Goal: Information Seeking & Learning: Compare options

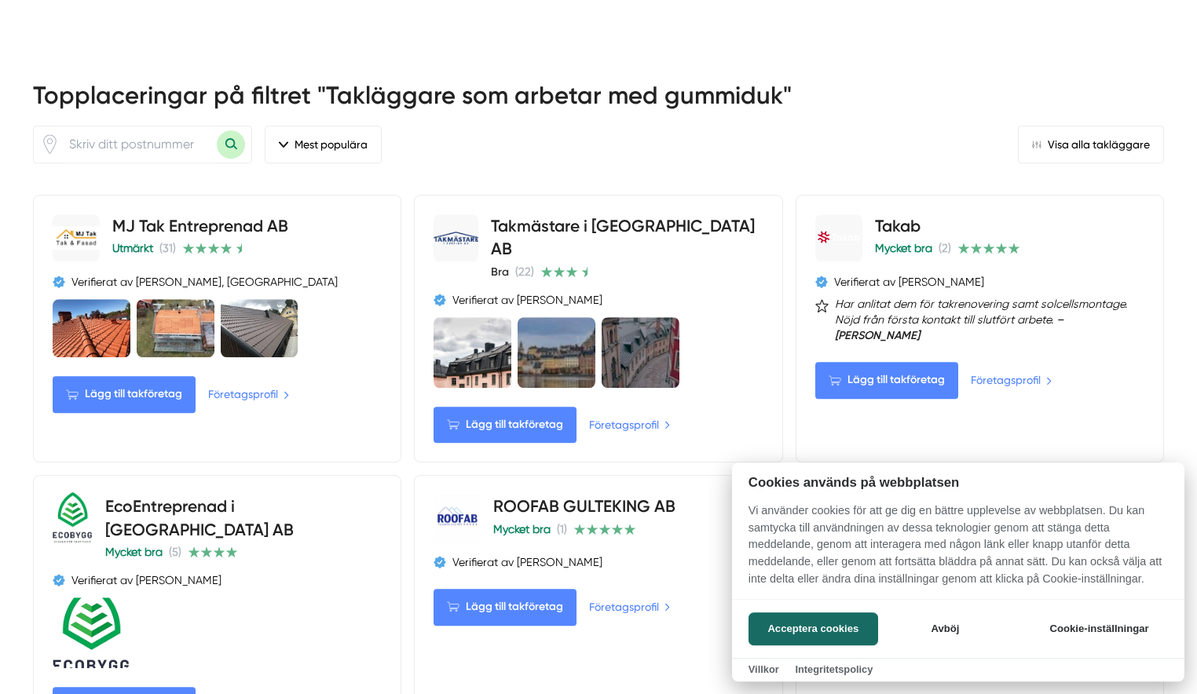
scroll to position [721, 0]
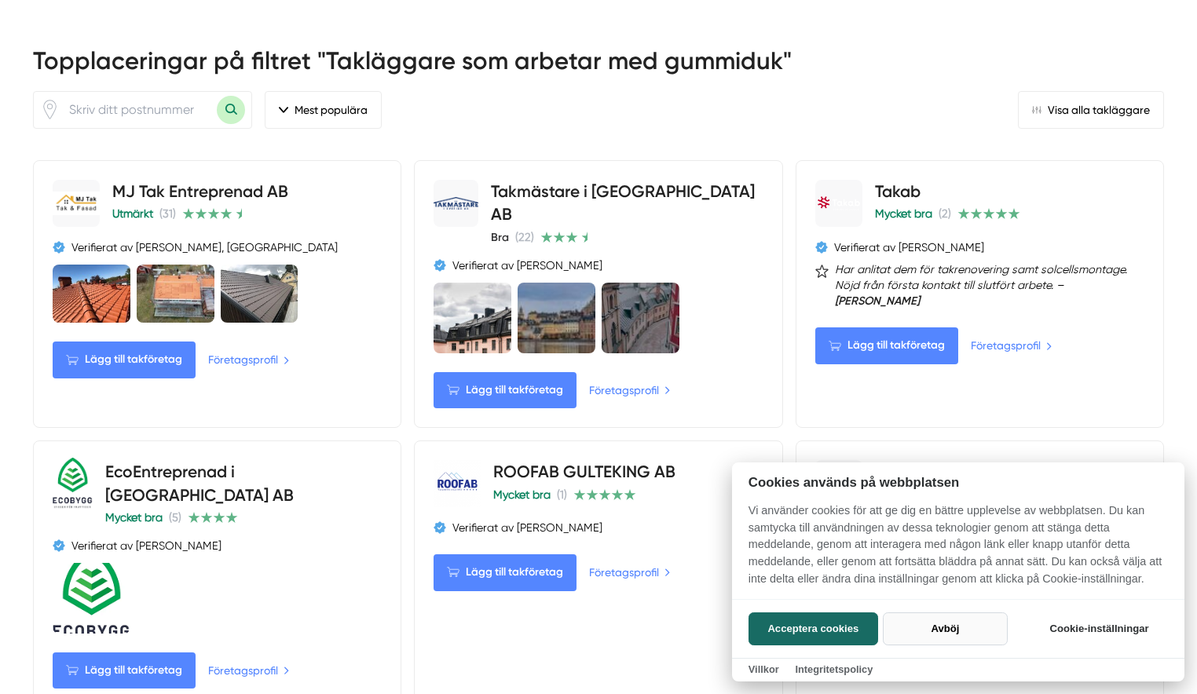
click at [935, 624] on button "Avböj" at bounding box center [945, 629] width 125 height 33
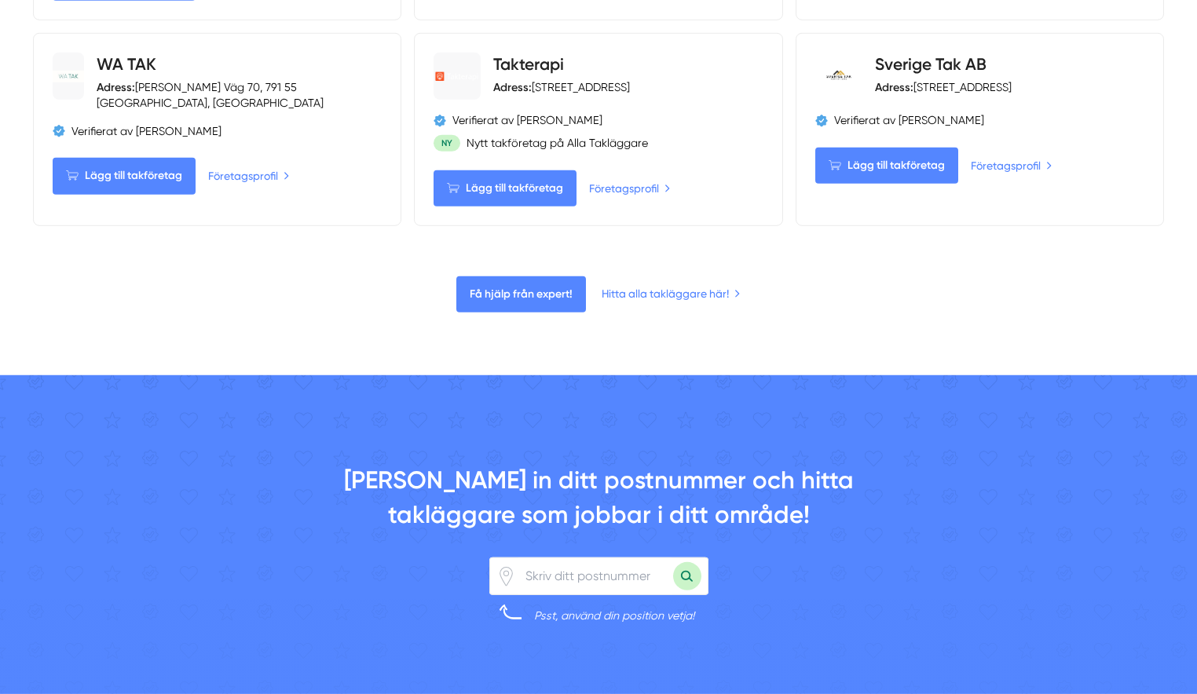
scroll to position [1442, 0]
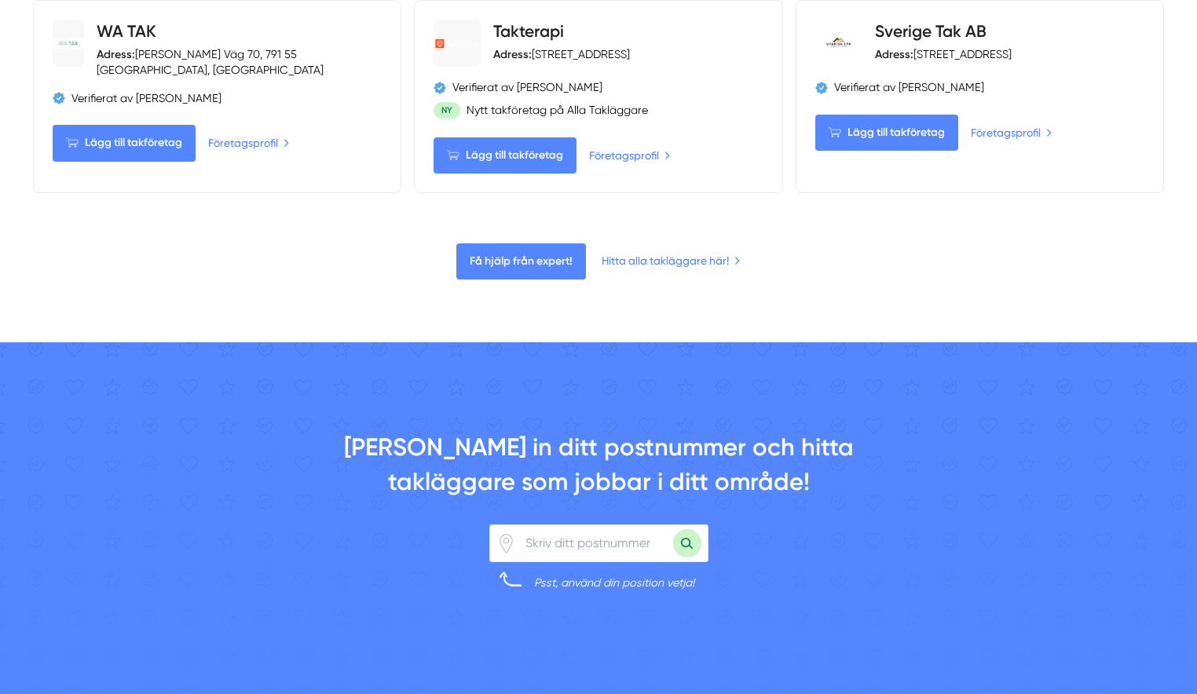
click at [529, 547] on input "number" at bounding box center [594, 543] width 157 height 36
type input "13550"
click at [688, 545] on button "Sök med postnummer" at bounding box center [687, 543] width 28 height 28
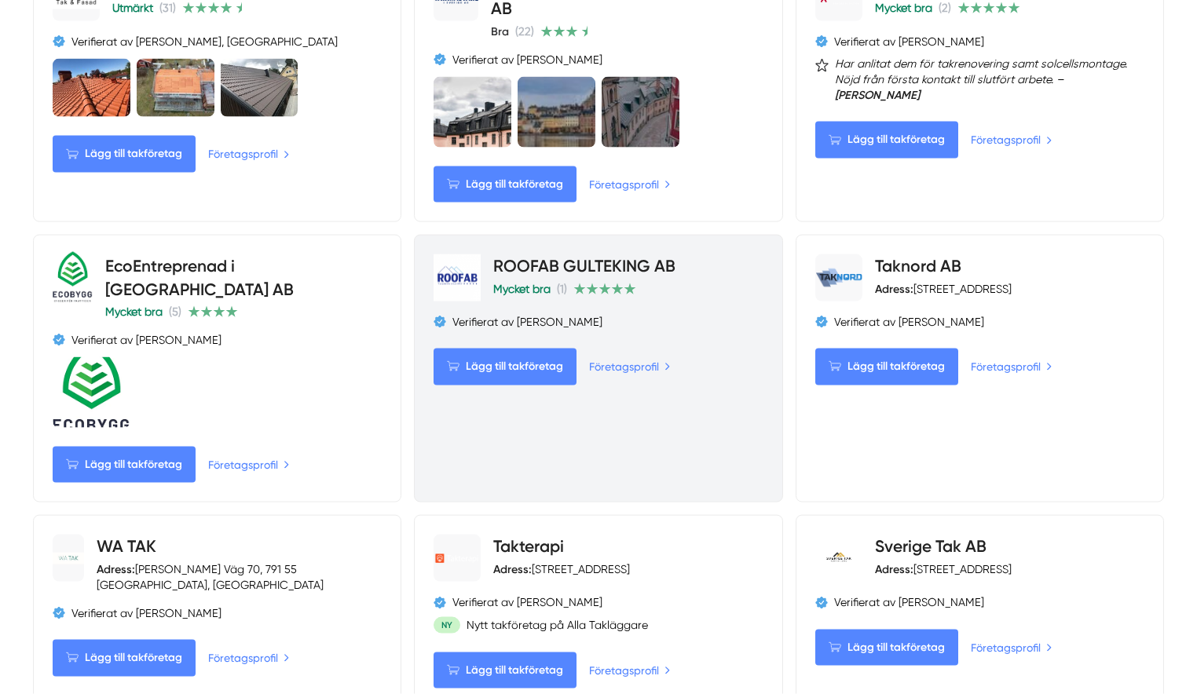
scroll to position [881, 0]
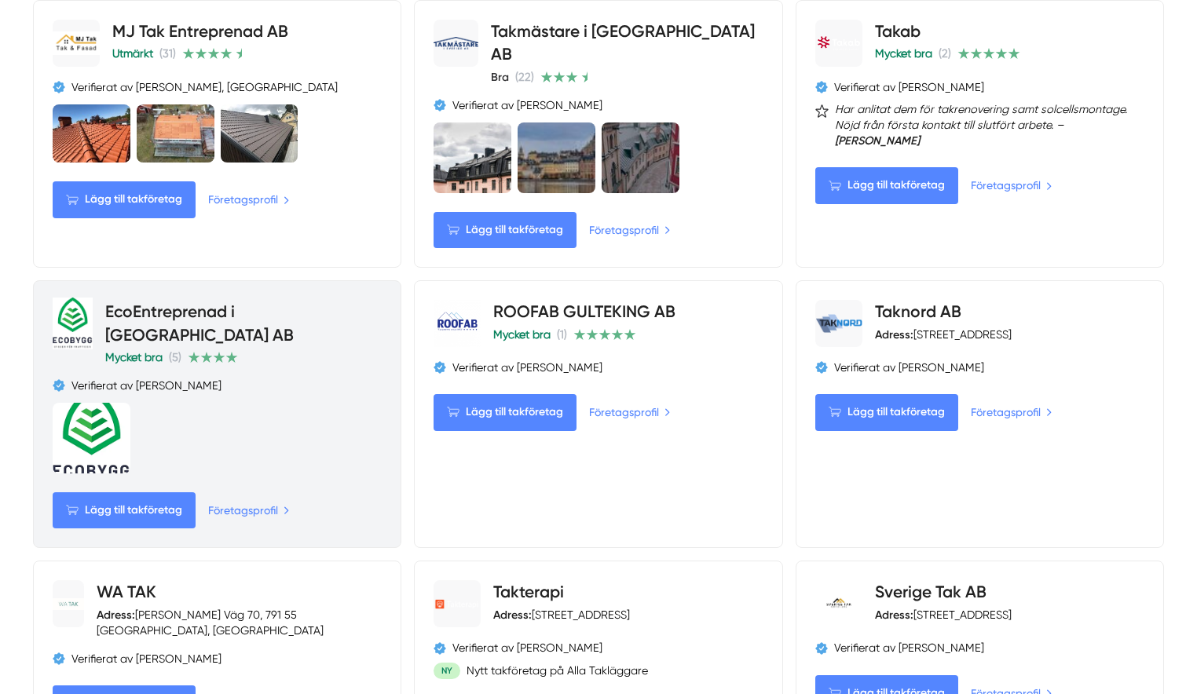
click at [206, 324] on link "EcoEntreprenad i Stockholm AB" at bounding box center [199, 323] width 188 height 42
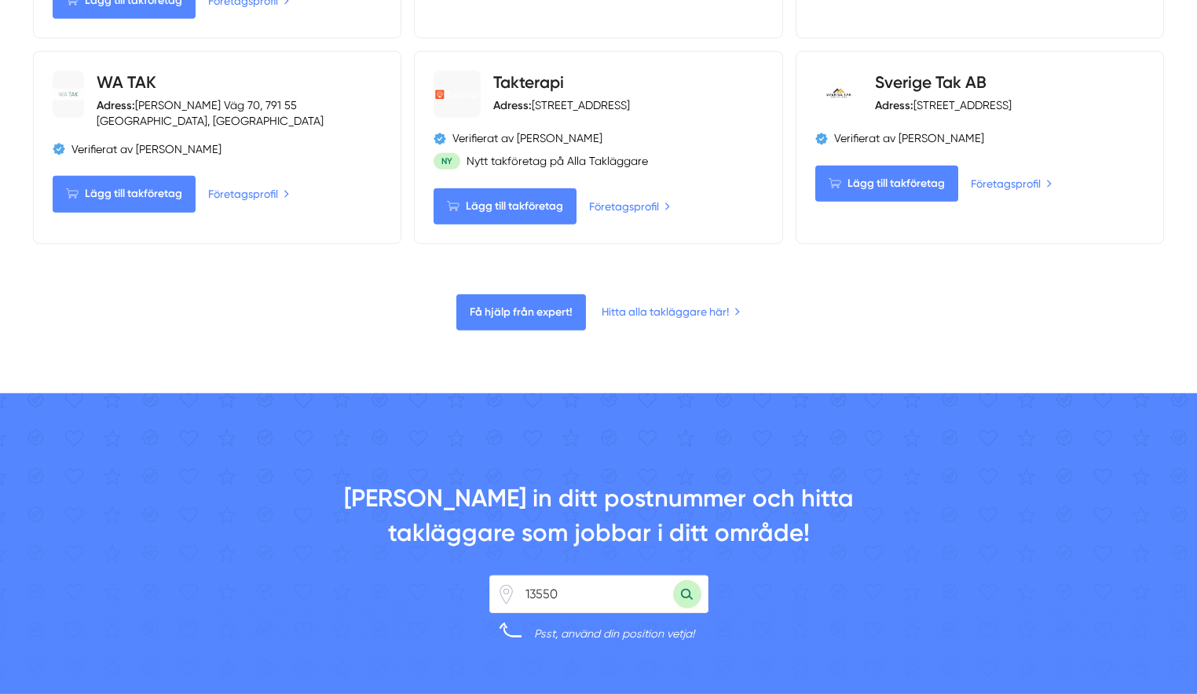
scroll to position [1202, 0]
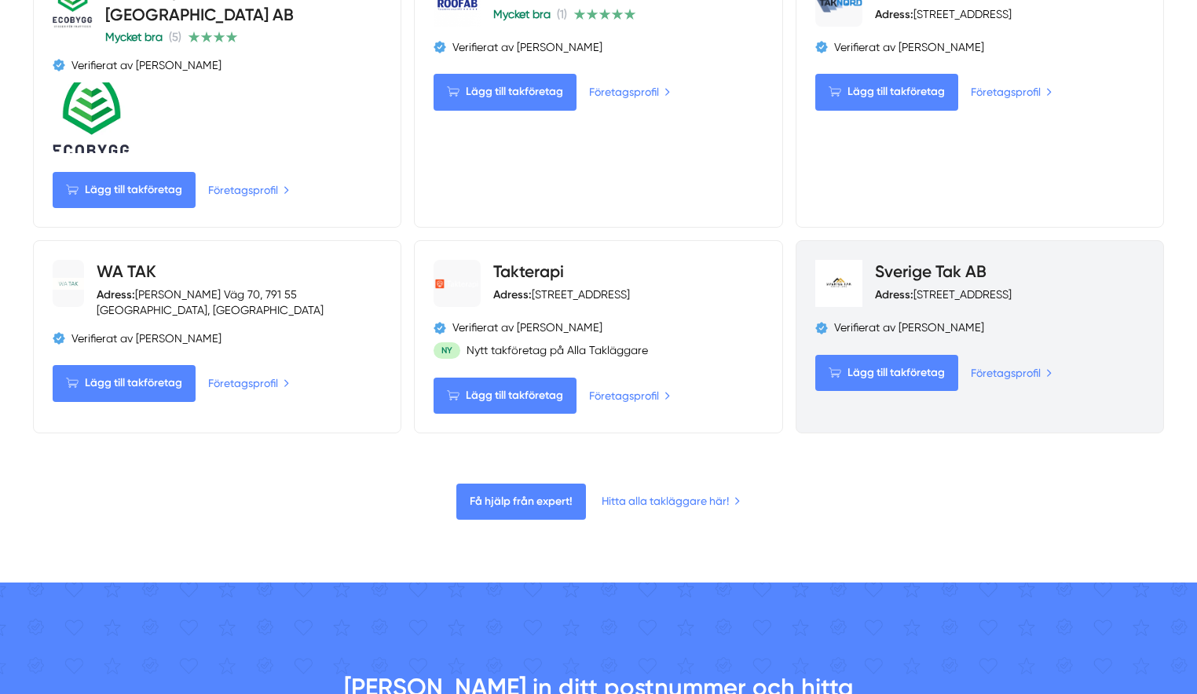
click at [914, 268] on link "Sverige Tak AB" at bounding box center [931, 272] width 112 height 20
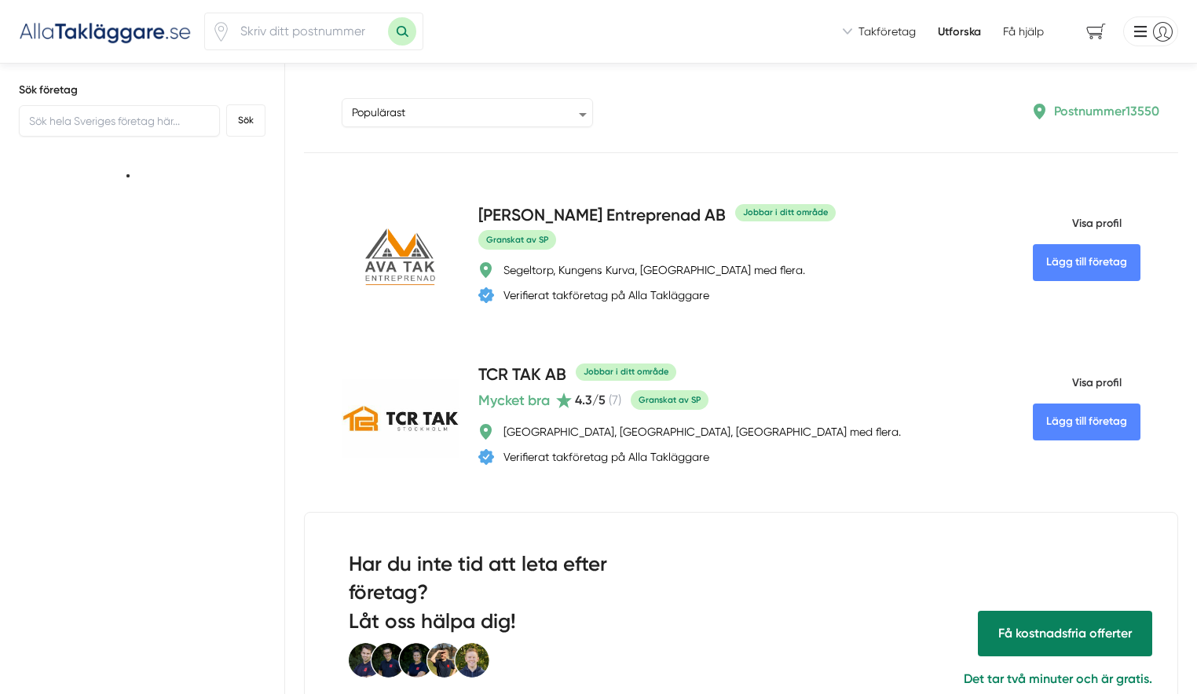
type input "13550"
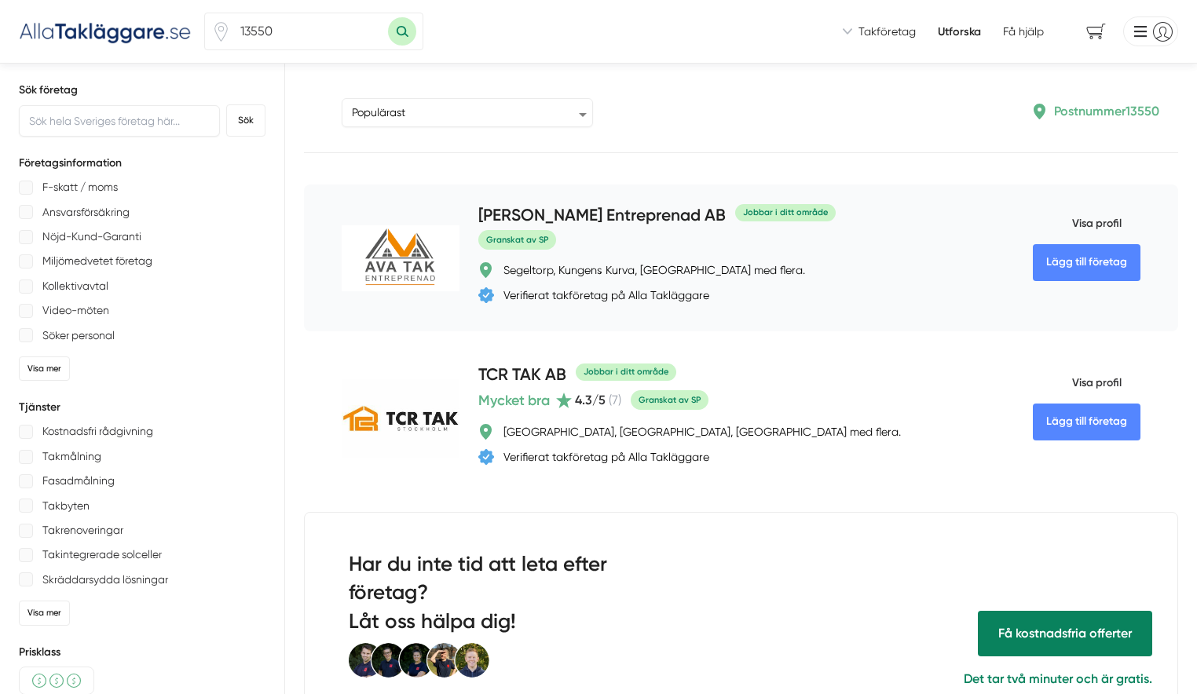
click at [478, 218] on h4 "AVA Tak Entreprenad AB" at bounding box center [601, 216] width 247 height 26
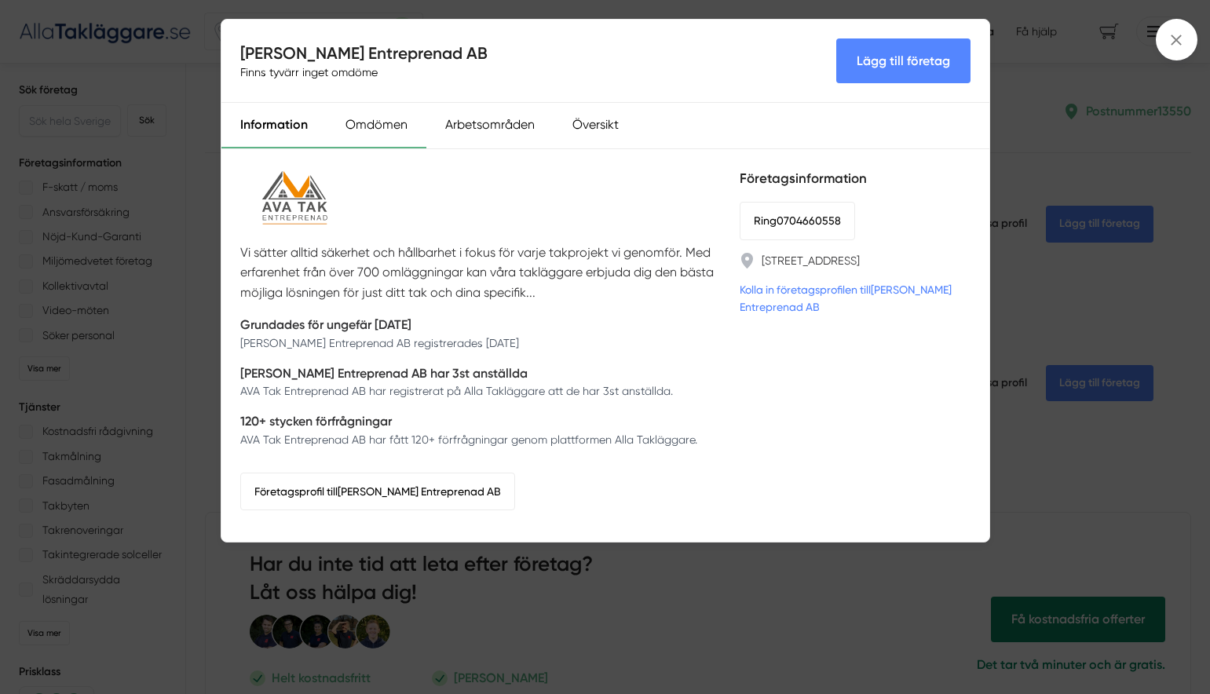
click at [379, 125] on div "Omdömen" at bounding box center [377, 126] width 100 height 46
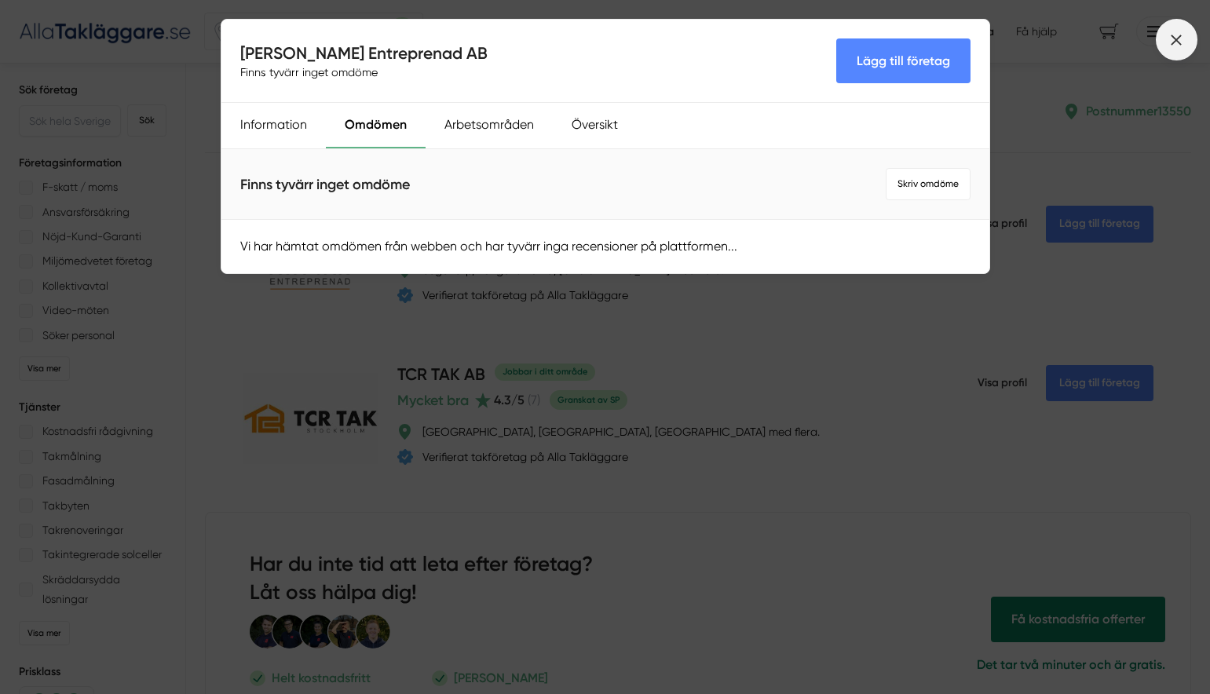
click at [1183, 35] on icon at bounding box center [1176, 39] width 17 height 17
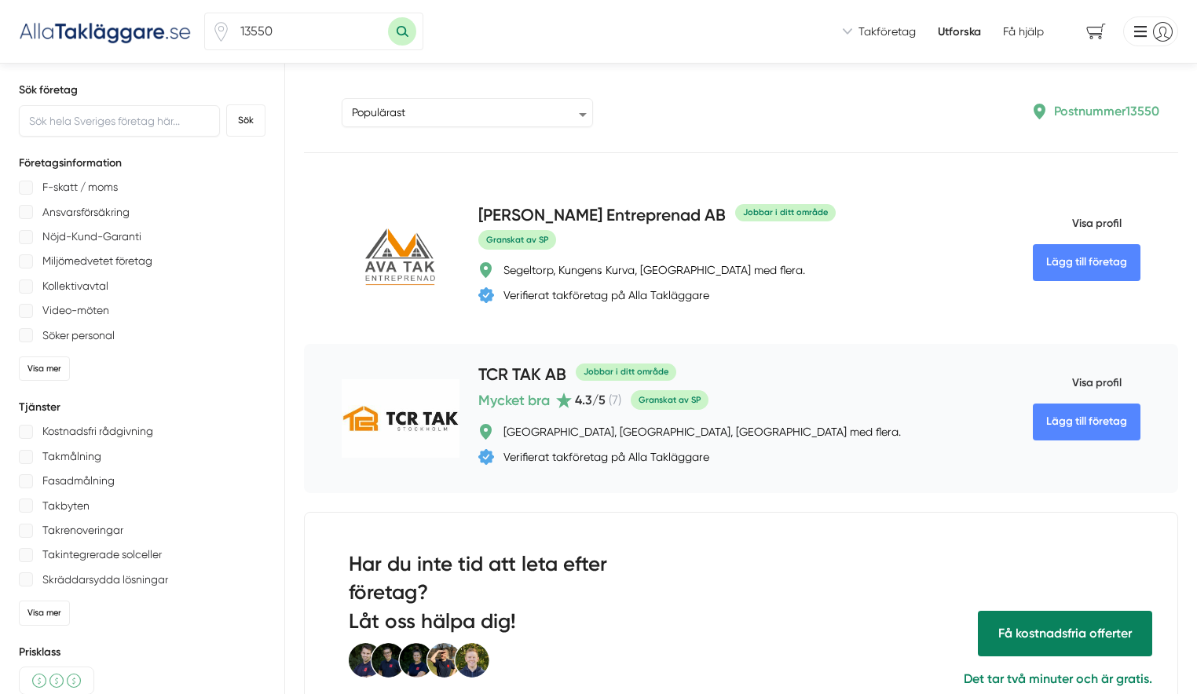
click at [478, 373] on h4 "TCR TAK AB" at bounding box center [522, 376] width 88 height 26
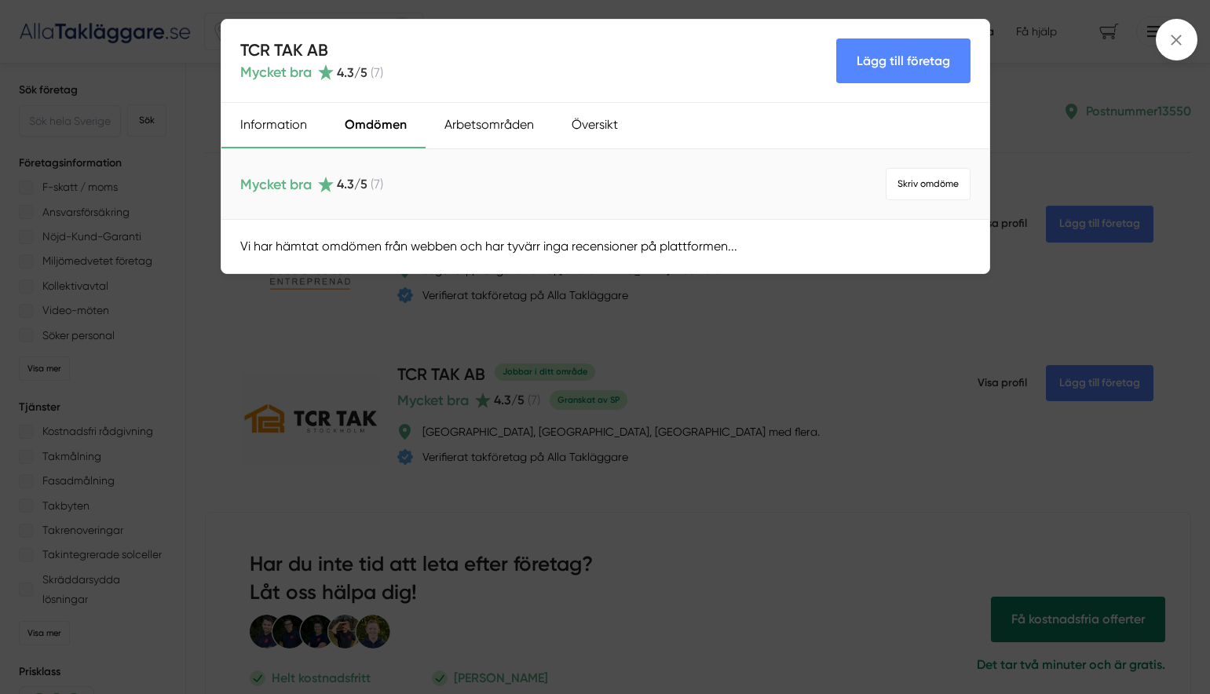
click at [275, 123] on div "Information" at bounding box center [273, 126] width 104 height 46
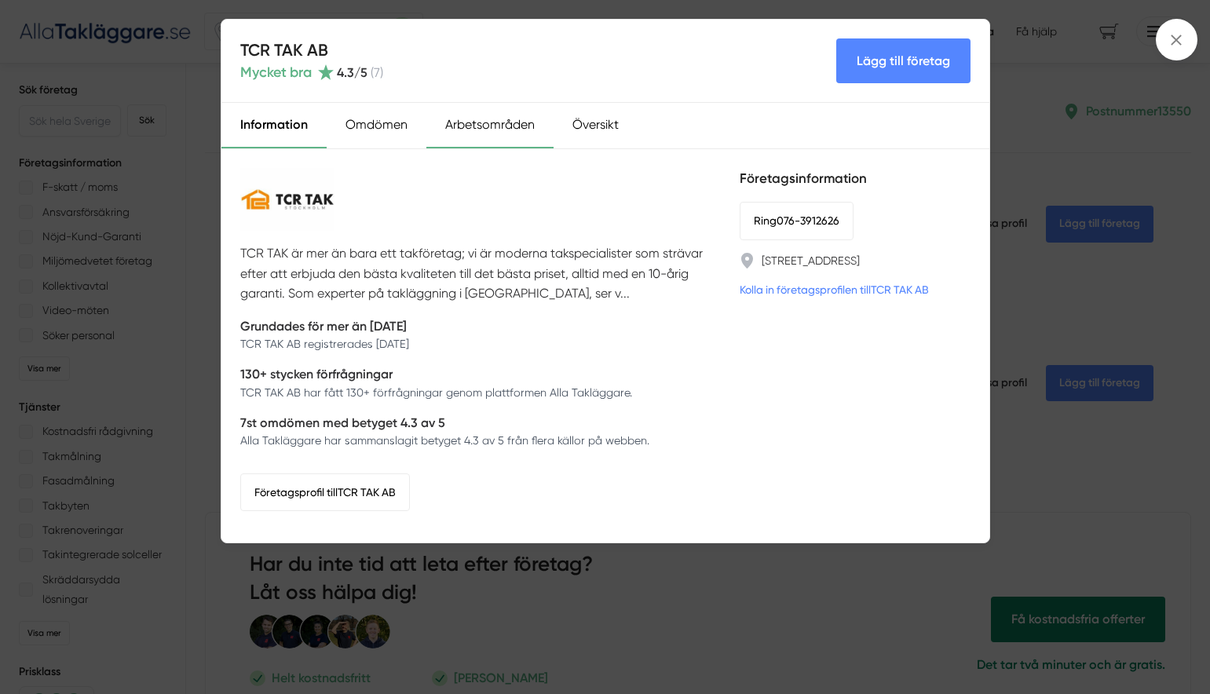
click at [499, 122] on div "Arbetsområden" at bounding box center [489, 126] width 127 height 46
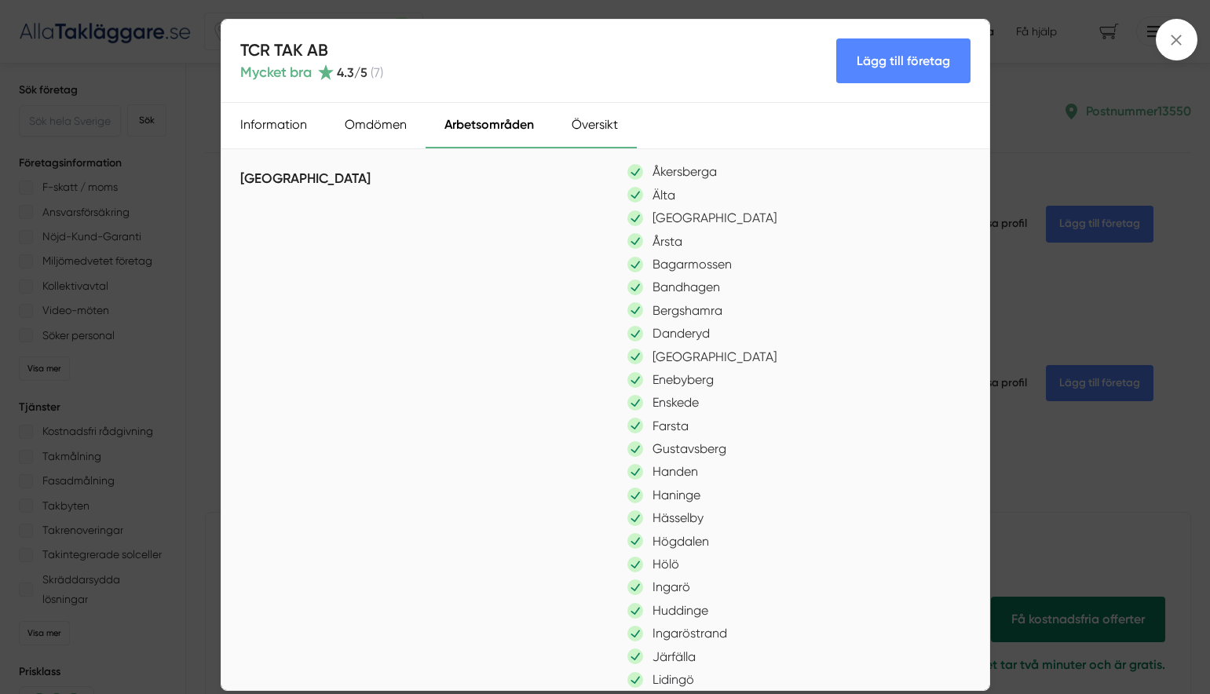
click at [596, 123] on div "Översikt" at bounding box center [595, 126] width 84 height 46
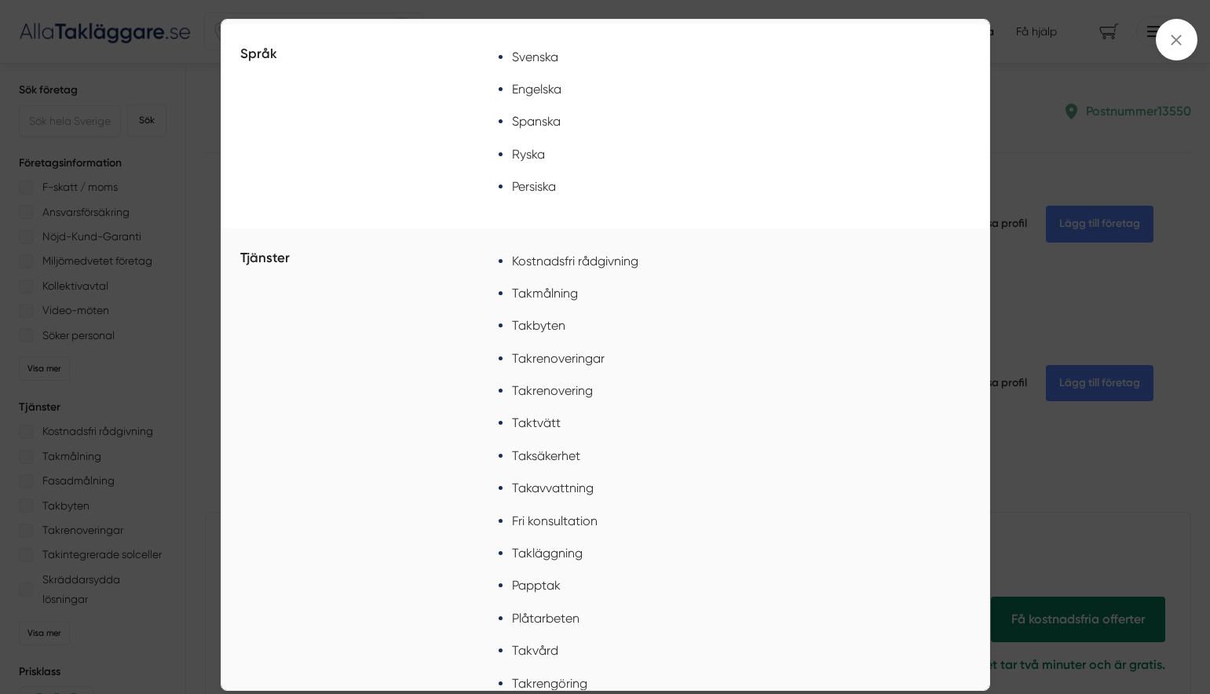
scroll to position [269, 0]
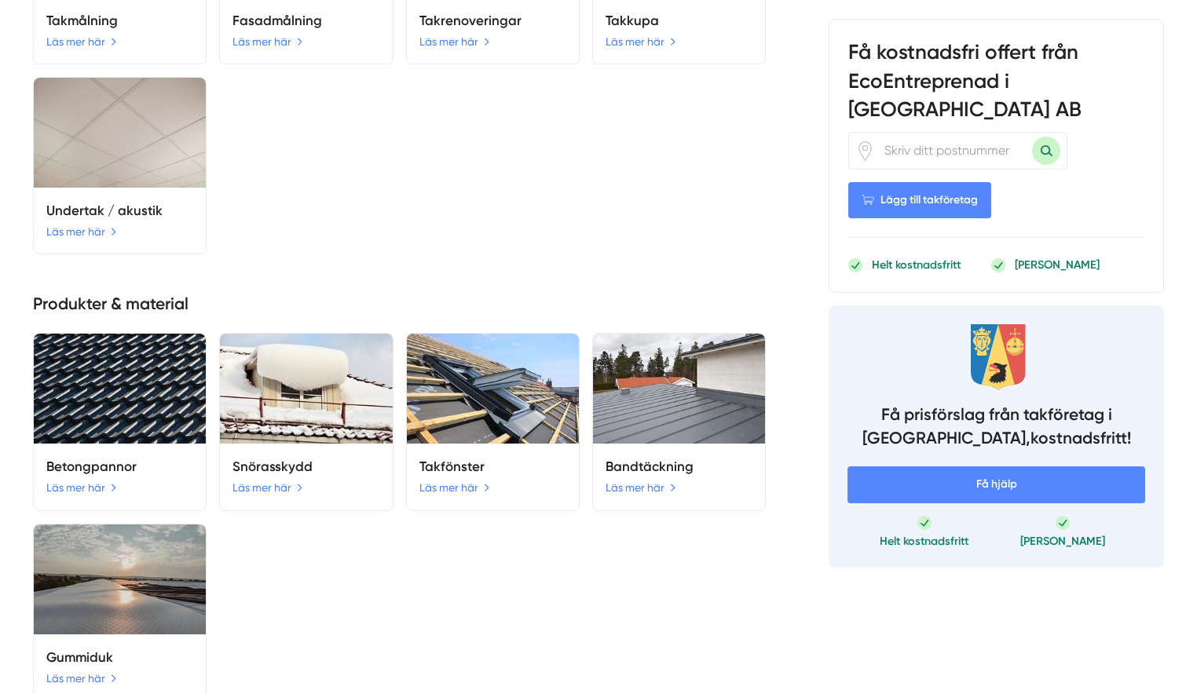
scroll to position [1762, 0]
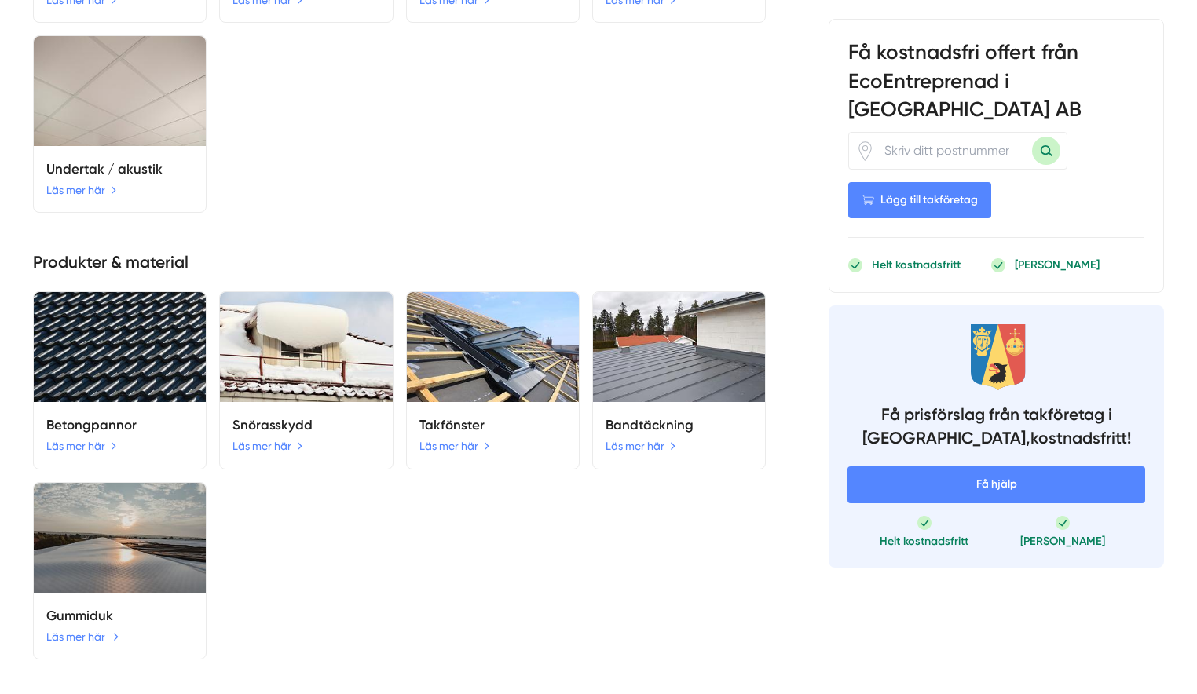
click at [75, 628] on link "Läs mer här" at bounding box center [82, 636] width 73 height 17
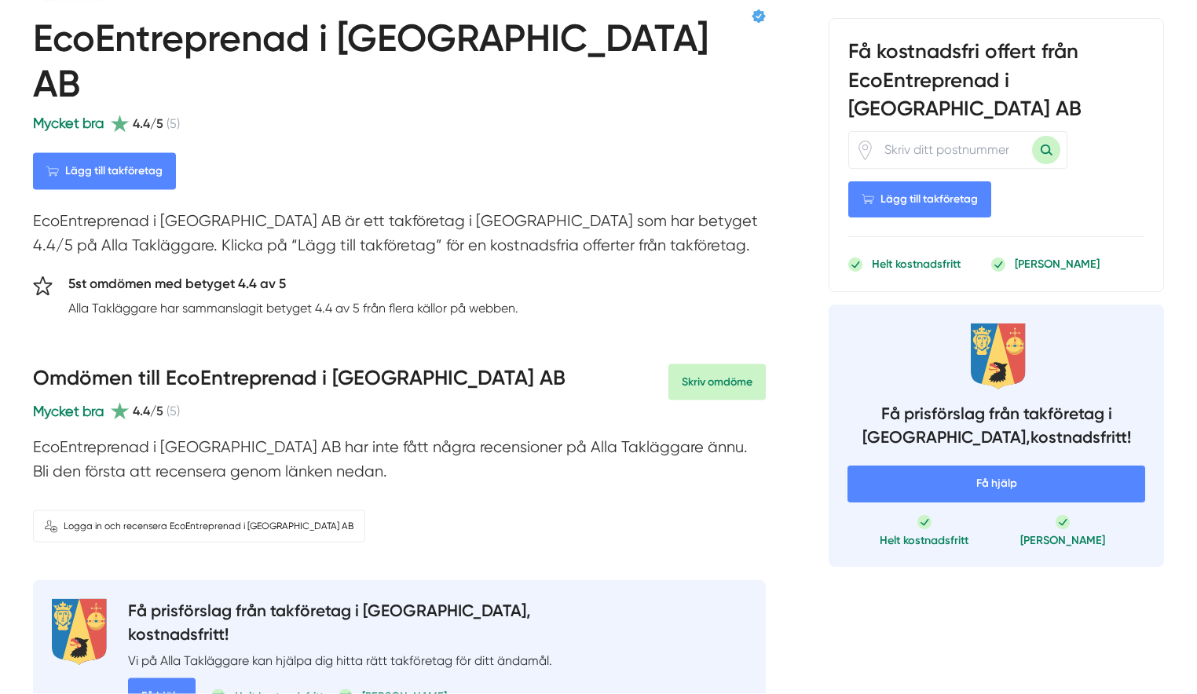
scroll to position [0, 0]
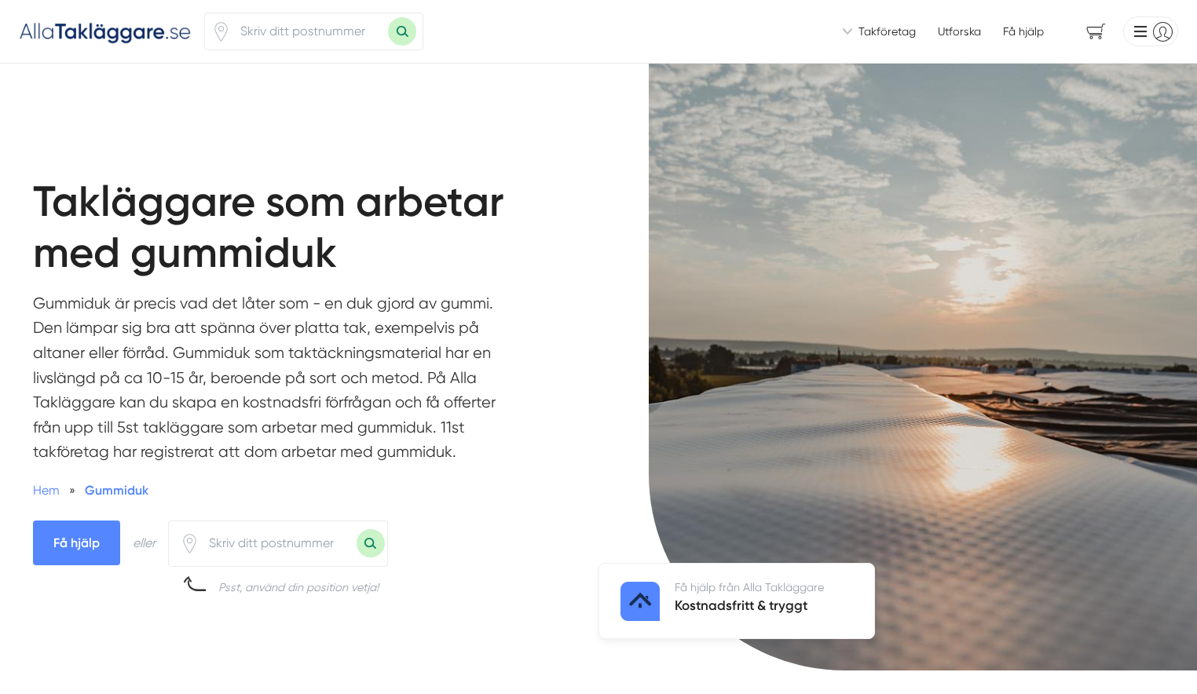
click at [113, 489] on span "Gummiduk" at bounding box center [117, 490] width 64 height 15
click at [82, 542] on span "Få hjälp" at bounding box center [76, 543] width 87 height 45
